Goal: Task Accomplishment & Management: Manage account settings

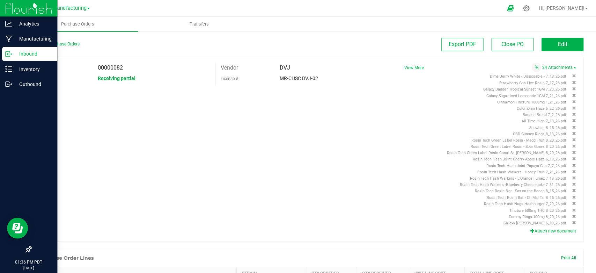
click at [34, 54] on p "Inbound" at bounding box center [33, 54] width 42 height 8
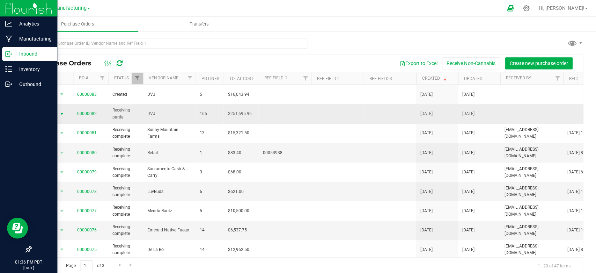
click at [54, 109] on span "Action" at bounding box center [47, 114] width 19 height 10
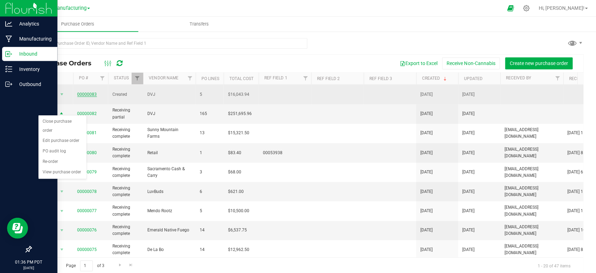
click at [93, 92] on link "00000083" at bounding box center [87, 93] width 20 height 5
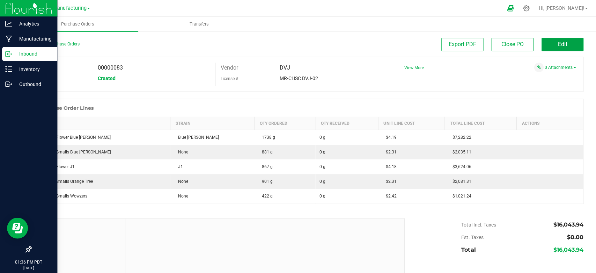
click at [294, 47] on span "Edit" at bounding box center [561, 44] width 9 height 7
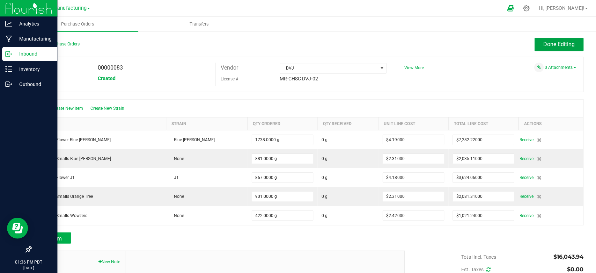
click at [294, 47] on span "Done Editing" at bounding box center [557, 44] width 31 height 7
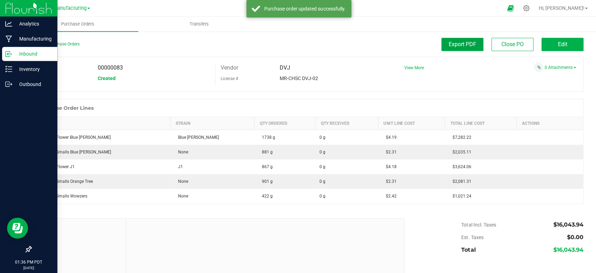
click at [294, 44] on span "Export PDF" at bounding box center [462, 44] width 28 height 7
